Goal: Task Accomplishment & Management: Manage account settings

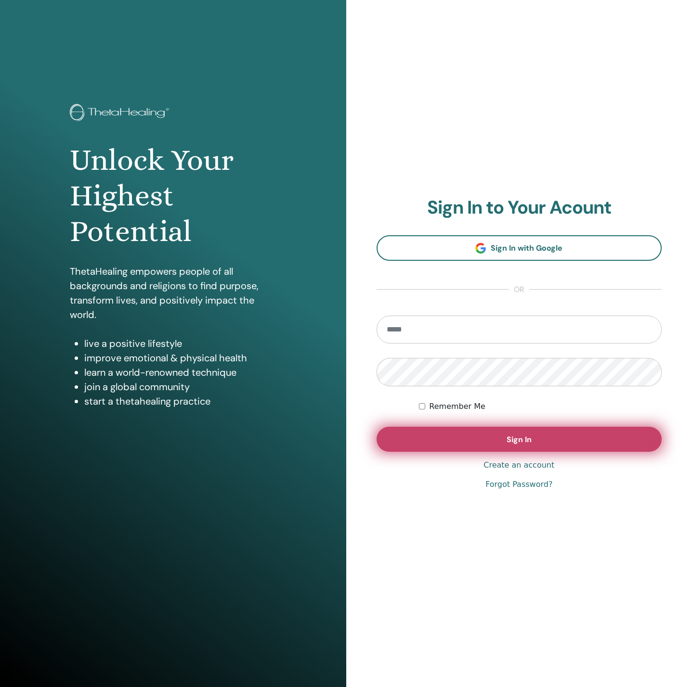
type input "**********"
drag, startPoint x: 455, startPoint y: 426, endPoint x: 451, endPoint y: 439, distance: 13.9
click at [453, 435] on button "Sign In" at bounding box center [518, 439] width 285 height 25
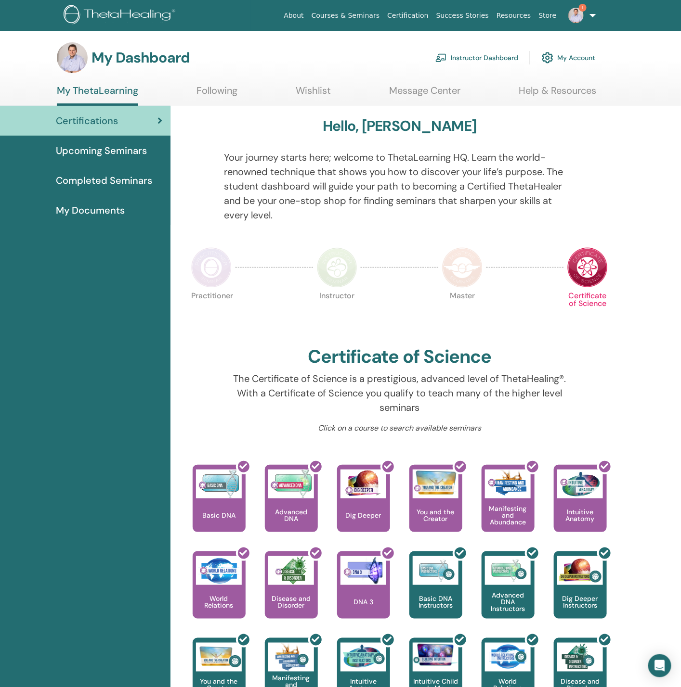
click at [458, 60] on link "Instructor Dashboard" at bounding box center [476, 57] width 83 height 21
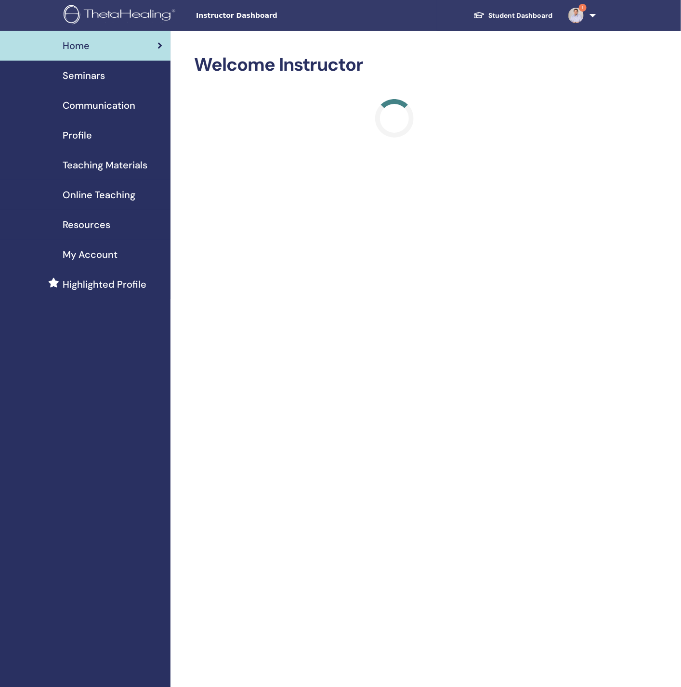
click at [94, 133] on div "Profile" at bounding box center [85, 135] width 155 height 14
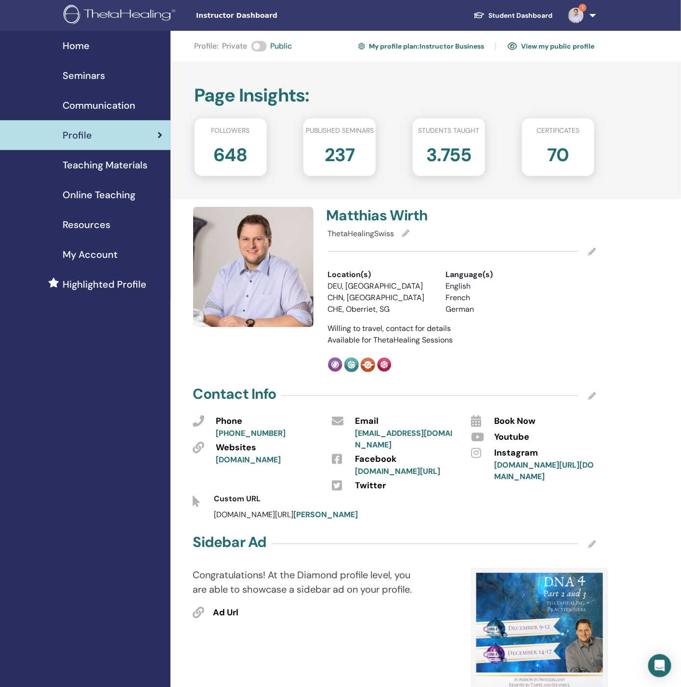
click at [546, 48] on link "View my public profile" at bounding box center [550, 46] width 87 height 15
